Goal: Transaction & Acquisition: Purchase product/service

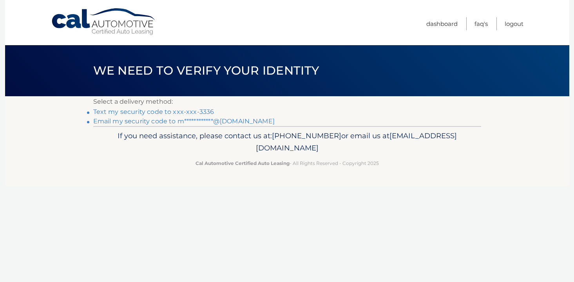
click at [200, 111] on link "Text my security code to xxx-xxx-3336" at bounding box center [153, 111] width 121 height 7
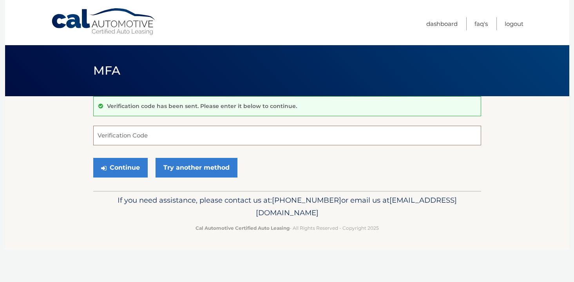
click at [217, 131] on input "Verification Code" at bounding box center [287, 135] width 388 height 20
type input "886370"
click at [119, 164] on button "Continue" at bounding box center [120, 168] width 55 height 20
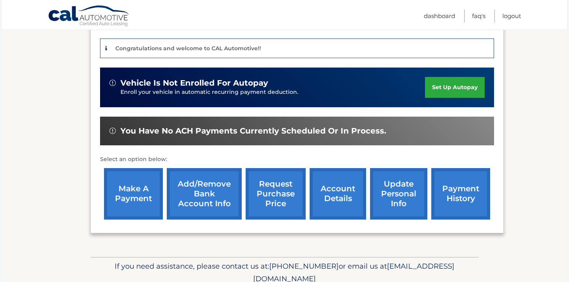
scroll to position [187, 0]
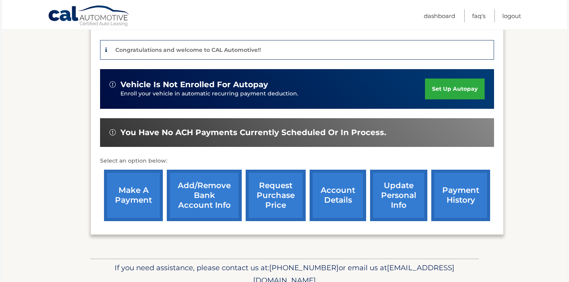
click at [145, 188] on link "make a payment" at bounding box center [133, 194] width 59 height 51
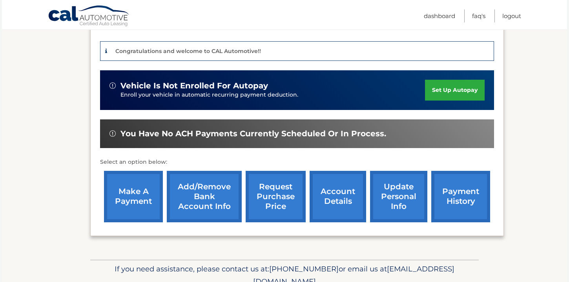
scroll to position [185, 0]
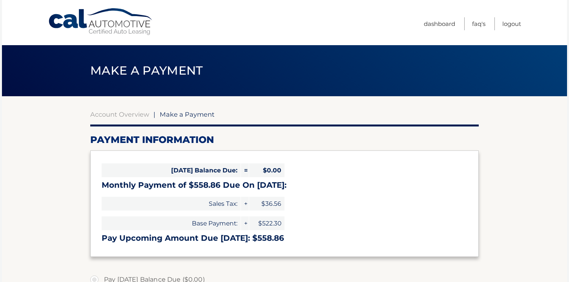
select select "ZmIwOTM0ODItNjQ1Ni00OTA1LTgzZDktMTlhOWRmZTM1NjNk"
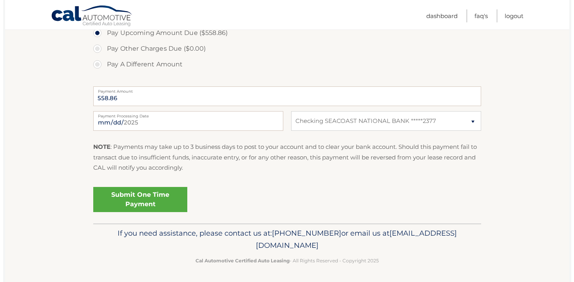
scroll to position [279, 0]
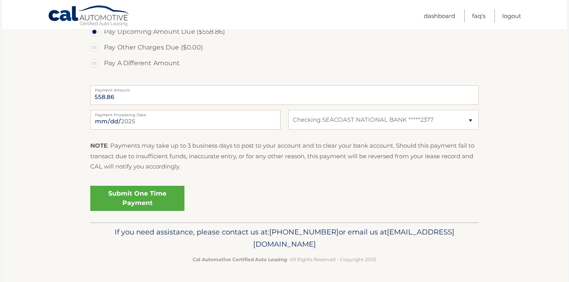
click at [150, 199] on link "Submit One Time Payment" at bounding box center [137, 197] width 94 height 25
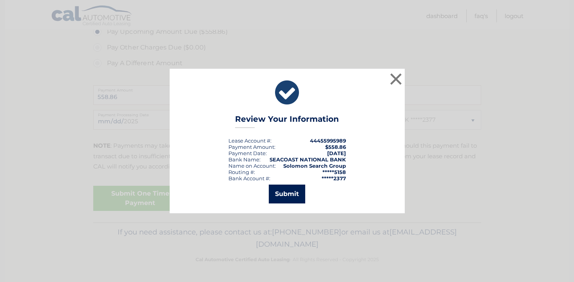
click at [287, 193] on button "Submit" at bounding box center [287, 193] width 36 height 19
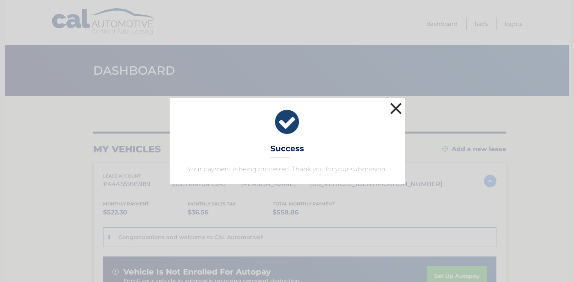
click at [396, 111] on button "×" at bounding box center [397, 108] width 16 height 16
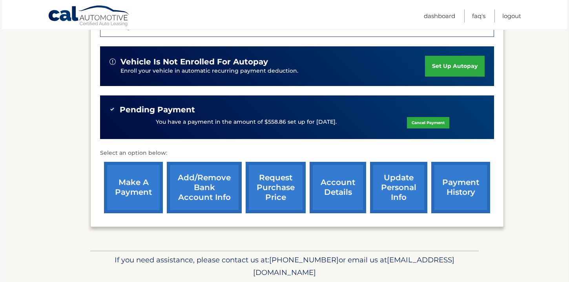
scroll to position [238, 0]
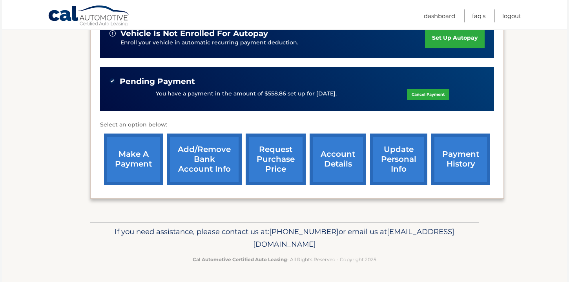
click at [465, 157] on link "payment history" at bounding box center [460, 158] width 59 height 51
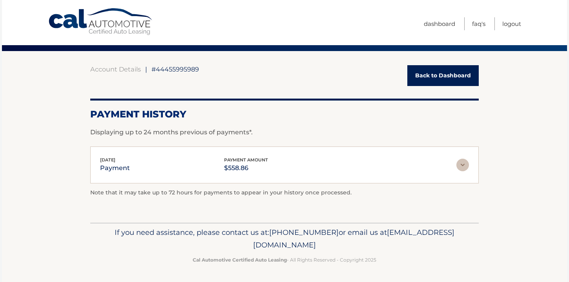
scroll to position [45, 0]
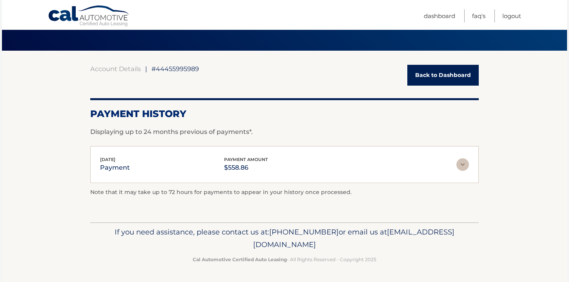
click at [458, 165] on img at bounding box center [462, 164] width 13 height 13
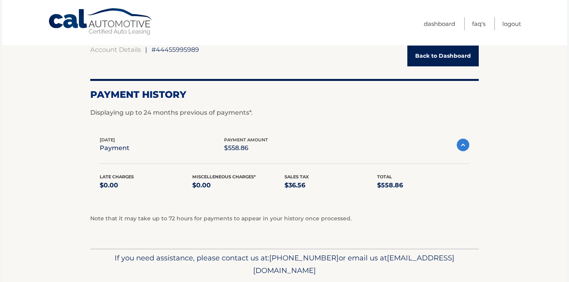
scroll to position [14, 0]
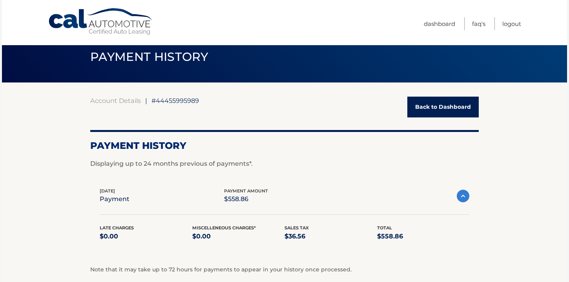
click at [430, 104] on link "Back to Dashboard" at bounding box center [442, 106] width 71 height 21
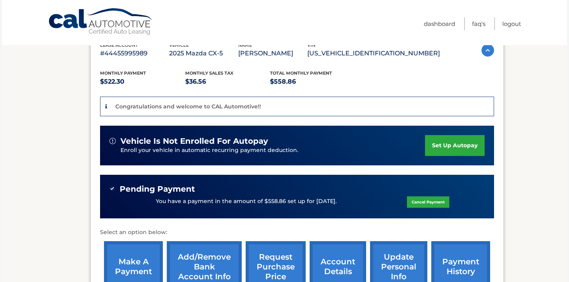
scroll to position [238, 0]
